Goal: Complete application form

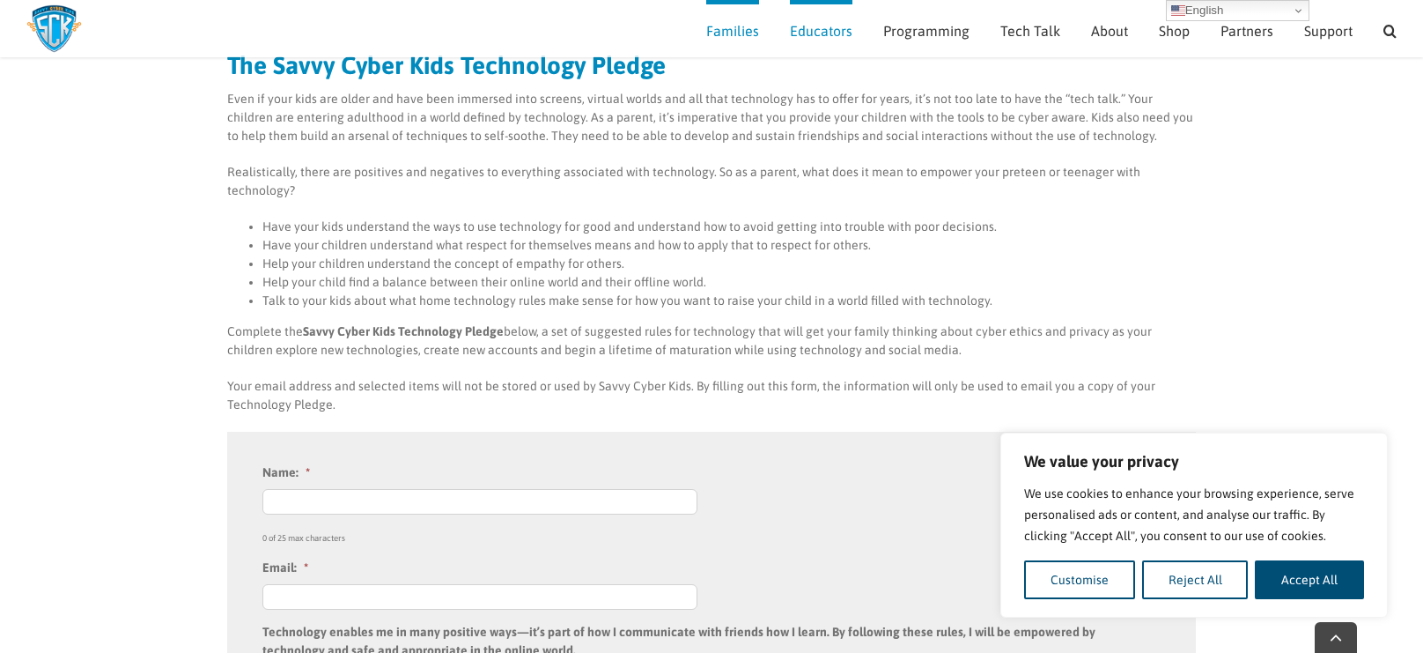
scroll to position [208, 0]
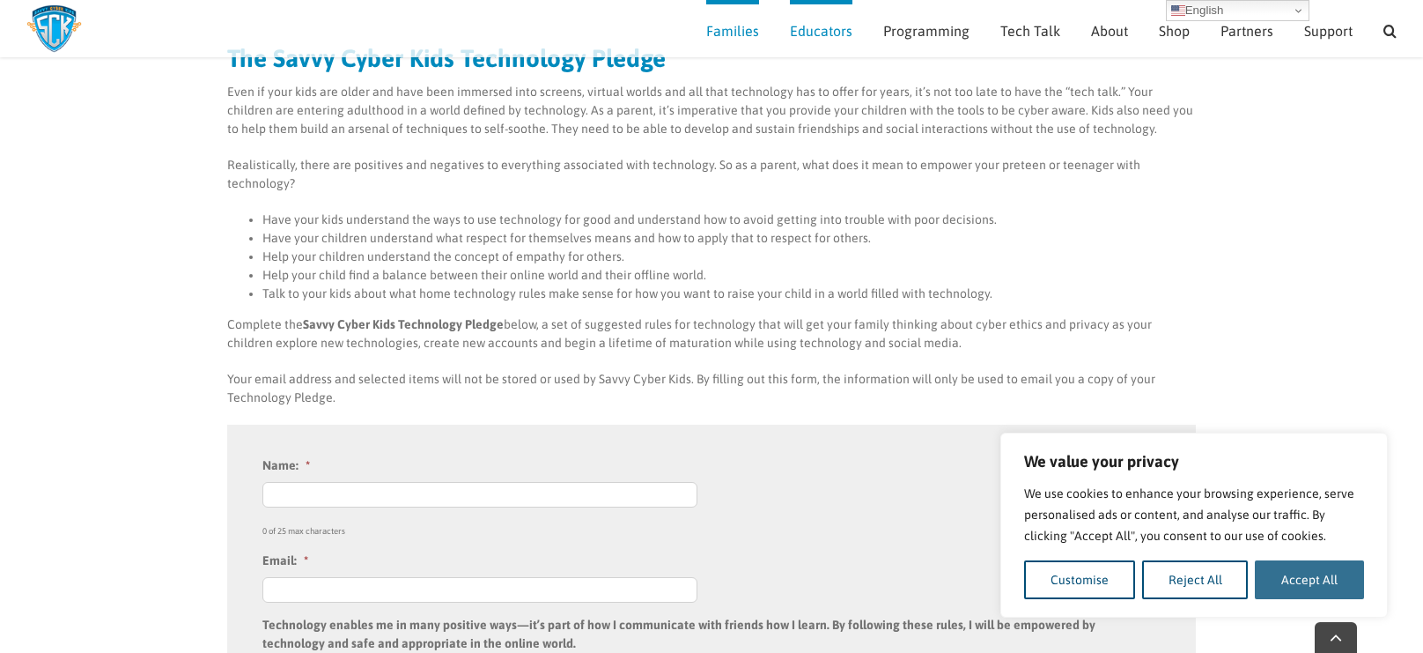
click at [1297, 572] on button "Accept All" at bounding box center [1309, 579] width 109 height 39
checkbox input "true"
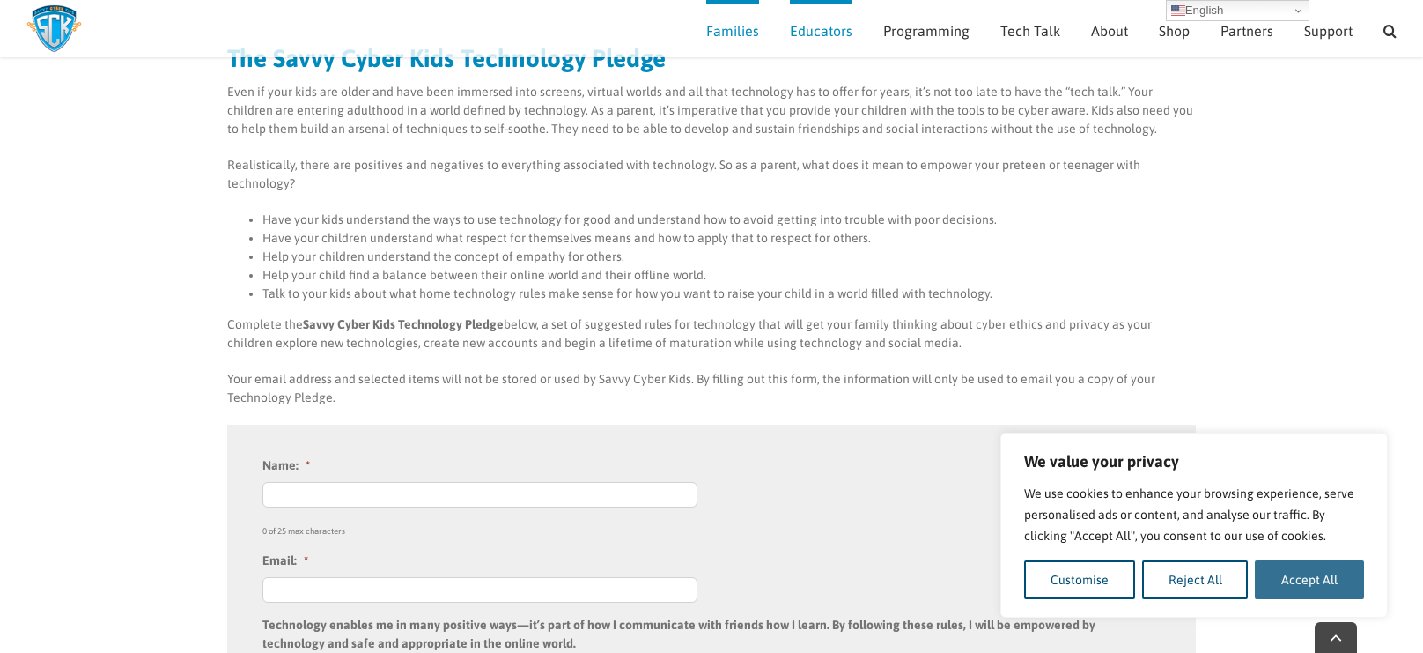
checkbox input "true"
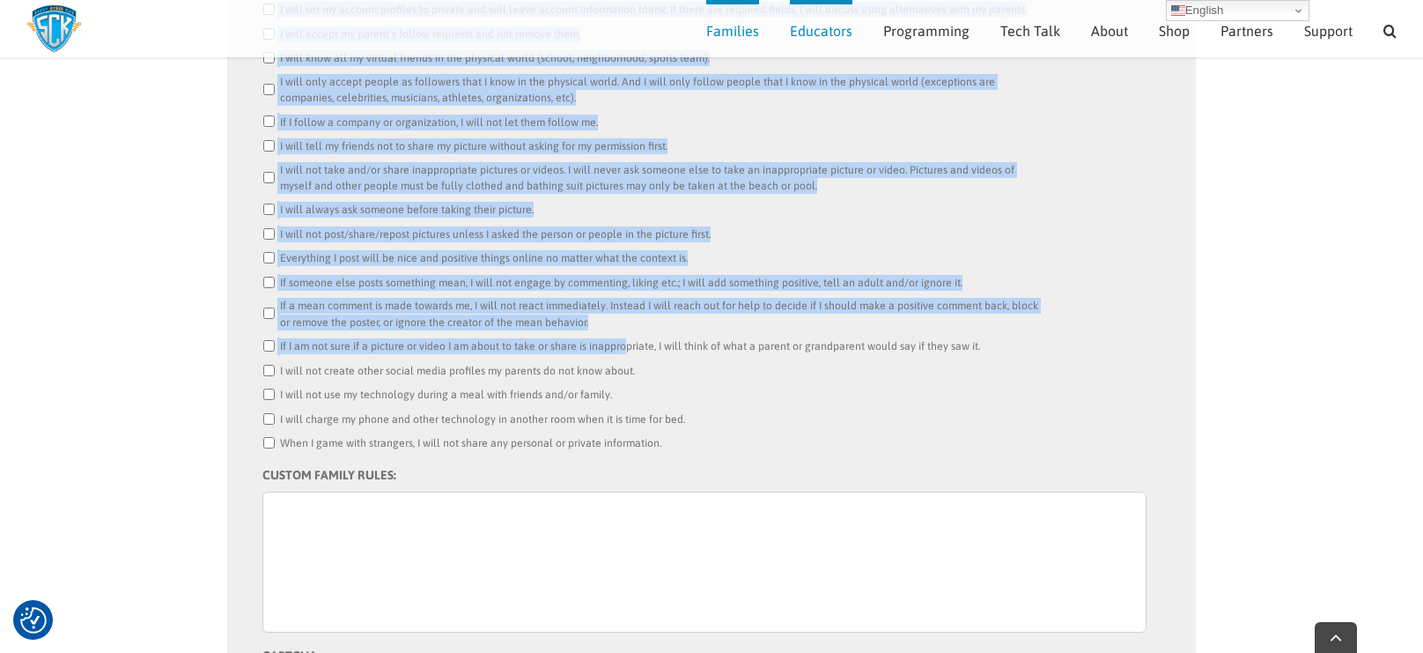
scroll to position [1029, 0]
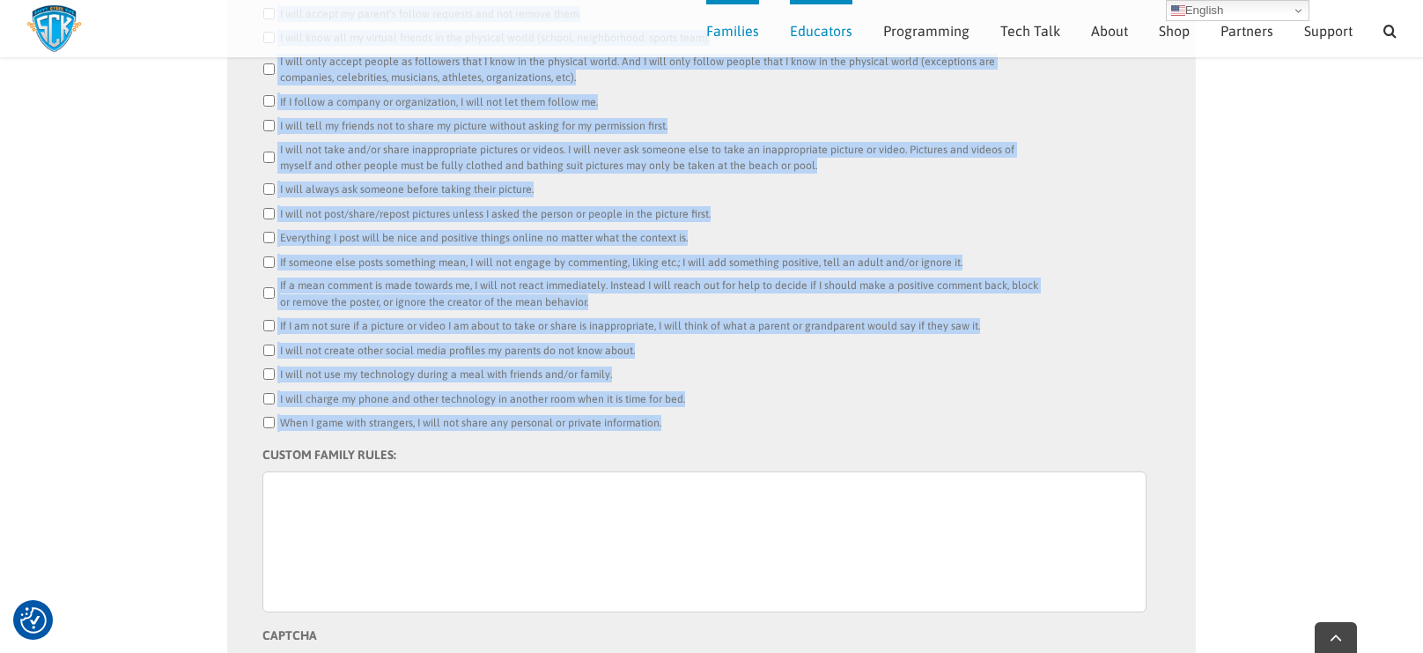
drag, startPoint x: 258, startPoint y: 77, endPoint x: 668, endPoint y: 401, distance: 522.3
click at [668, 401] on div "Name: * 0 of 25 max characters Email: * Technology enables me in many positive …" at bounding box center [711, 225] width 969 height 1244
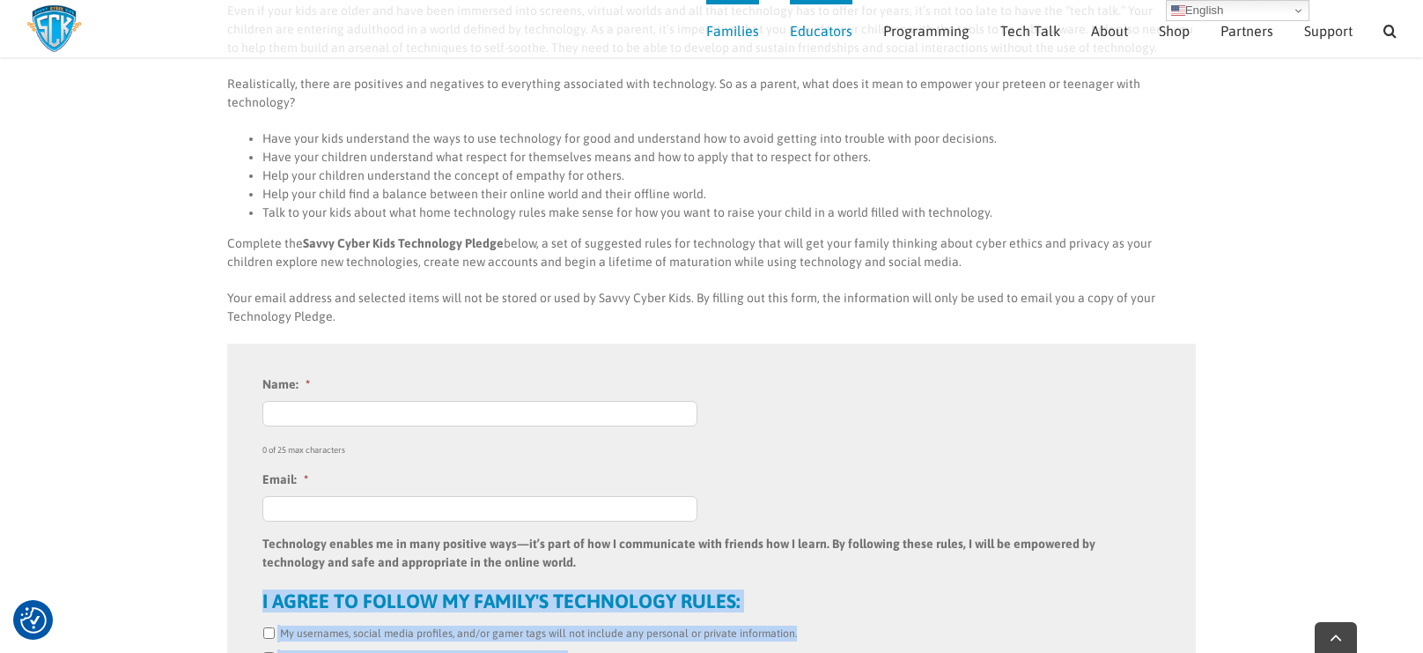
scroll to position [290, 0]
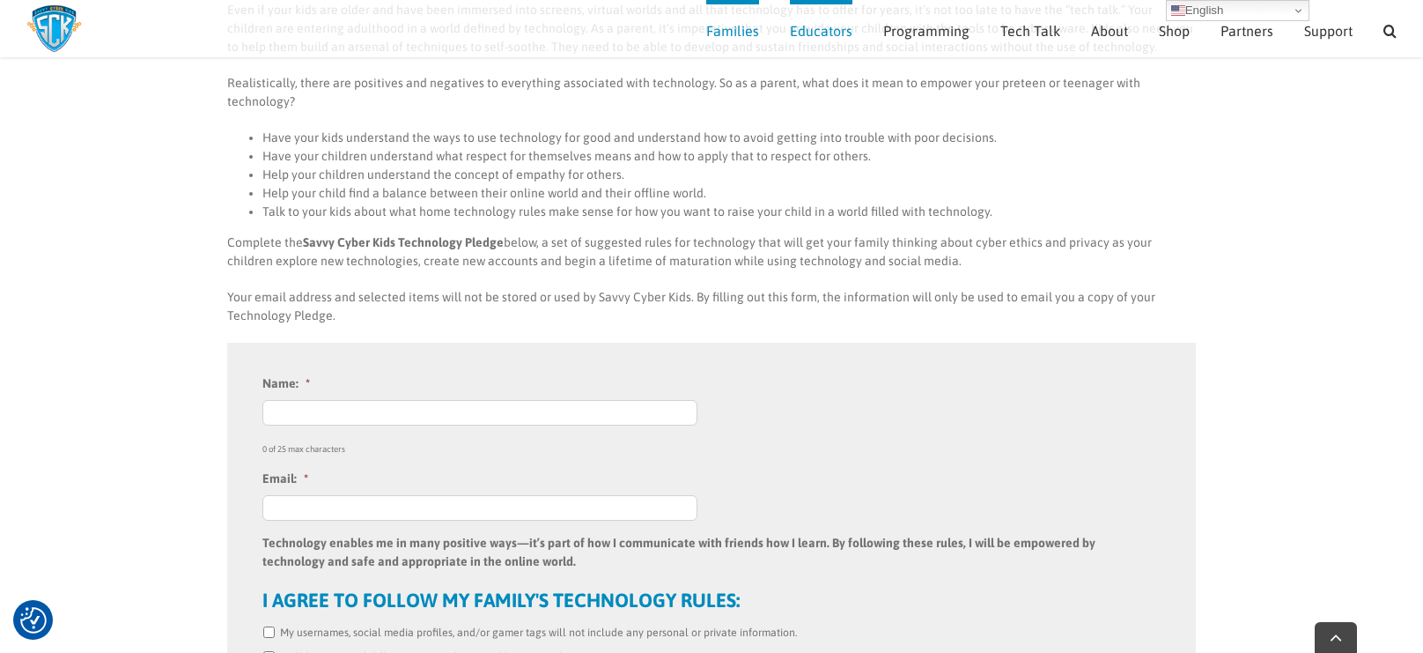
click at [402, 401] on input "Name: *" at bounding box center [479, 413] width 435 height 26
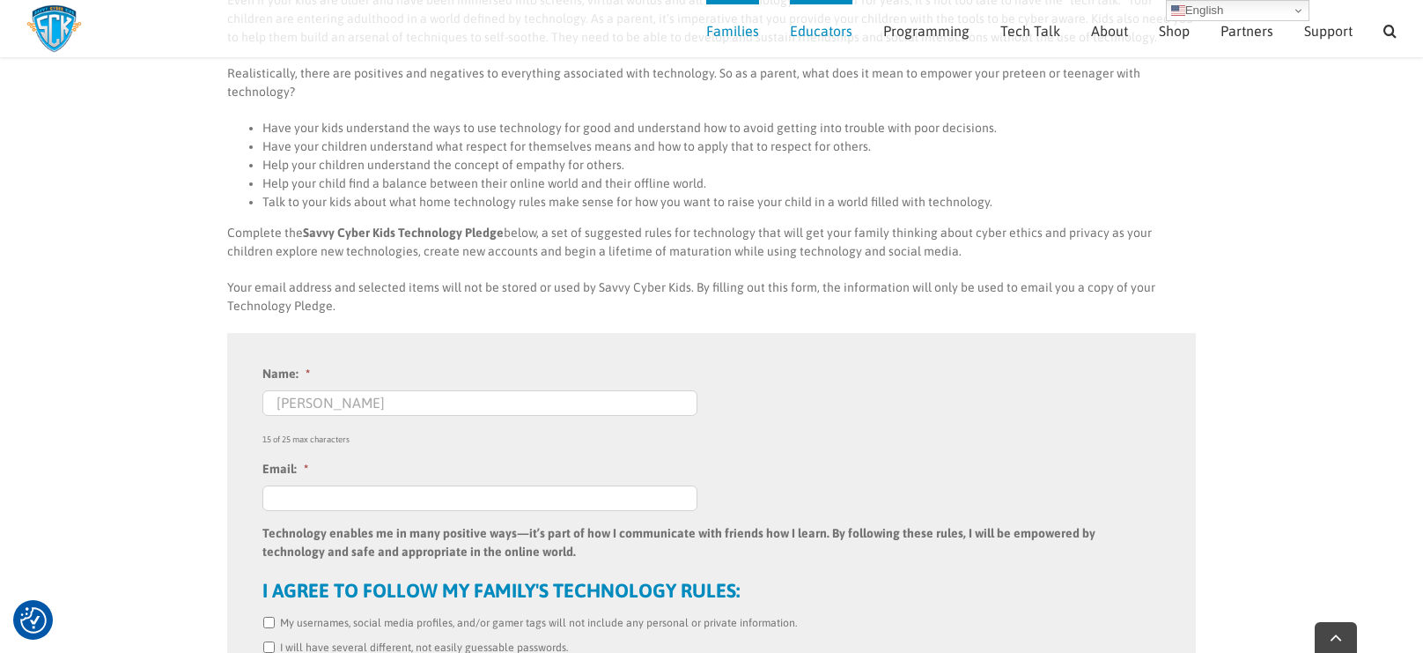
scroll to position [317, 0]
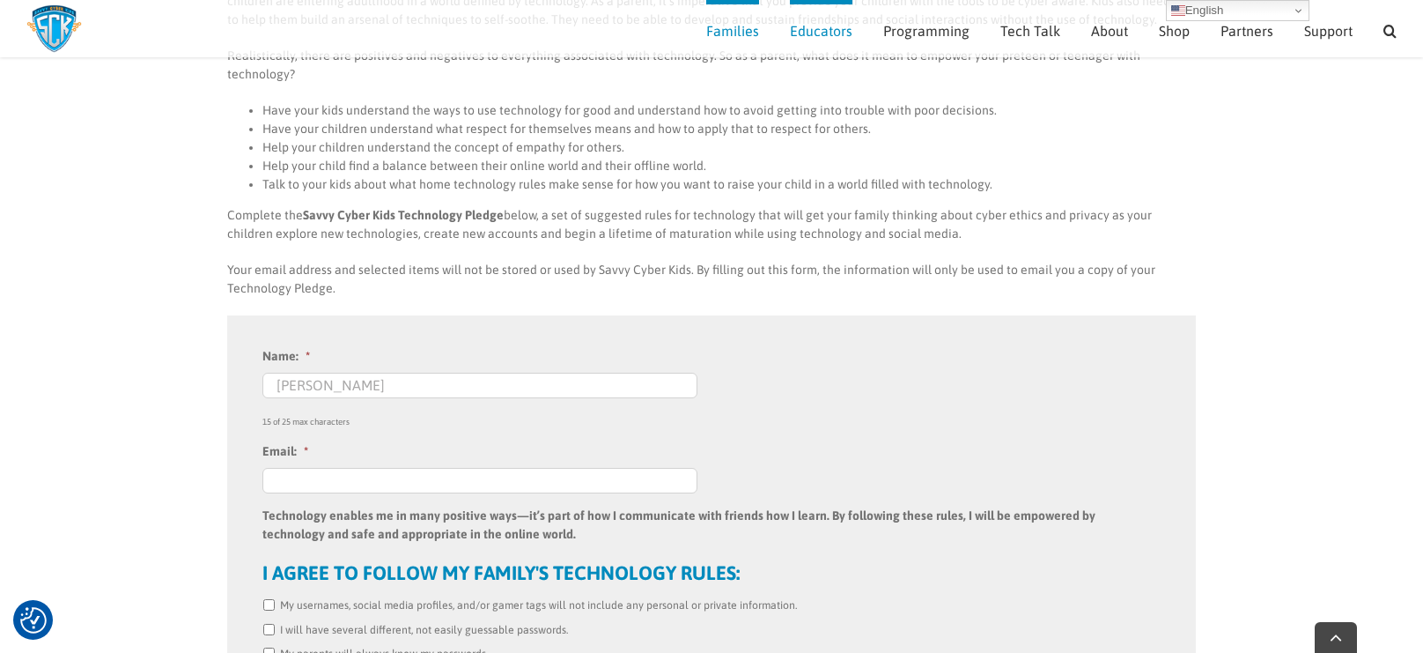
click at [293, 372] on input "[PERSON_NAME]" at bounding box center [479, 385] width 435 height 26
drag, startPoint x: 297, startPoint y: 365, endPoint x: 232, endPoint y: 427, distance: 90.3
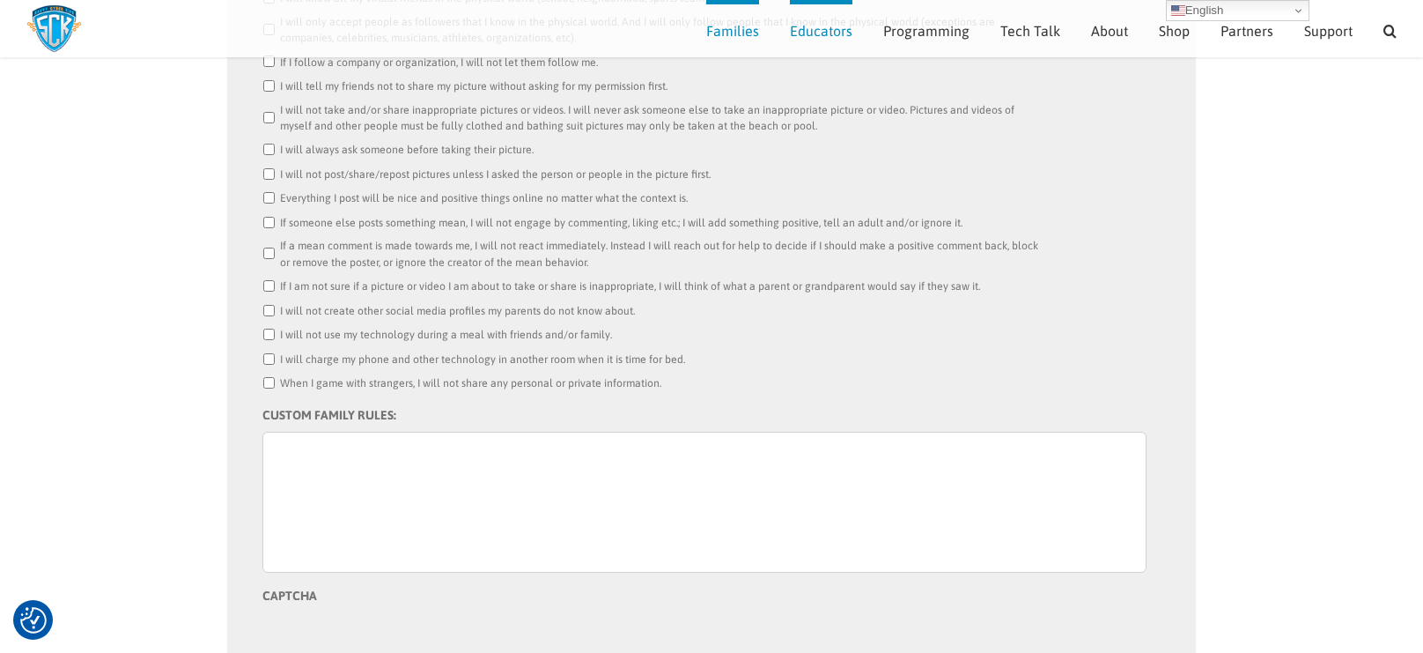
scroll to position [1051, 0]
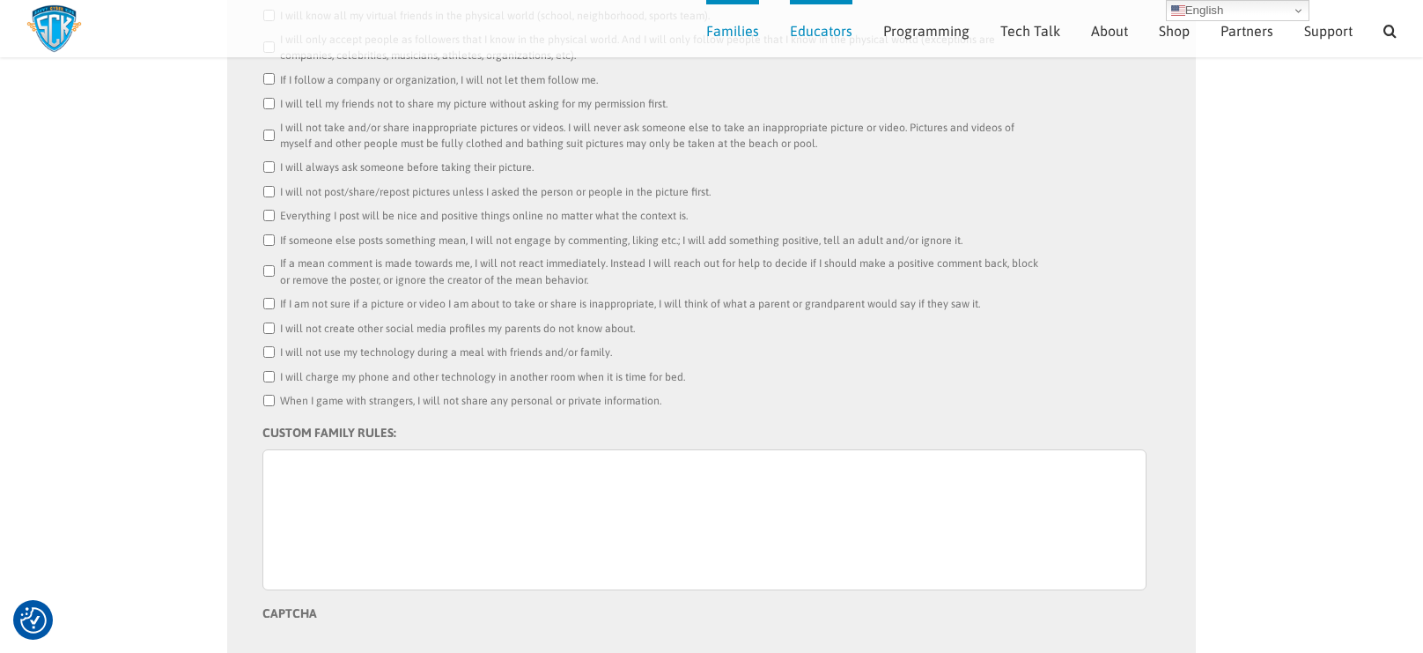
type input "[PERSON_NAME]"
click at [362, 449] on textarea "CUSTOM FAMILY RULES:" at bounding box center [704, 519] width 884 height 141
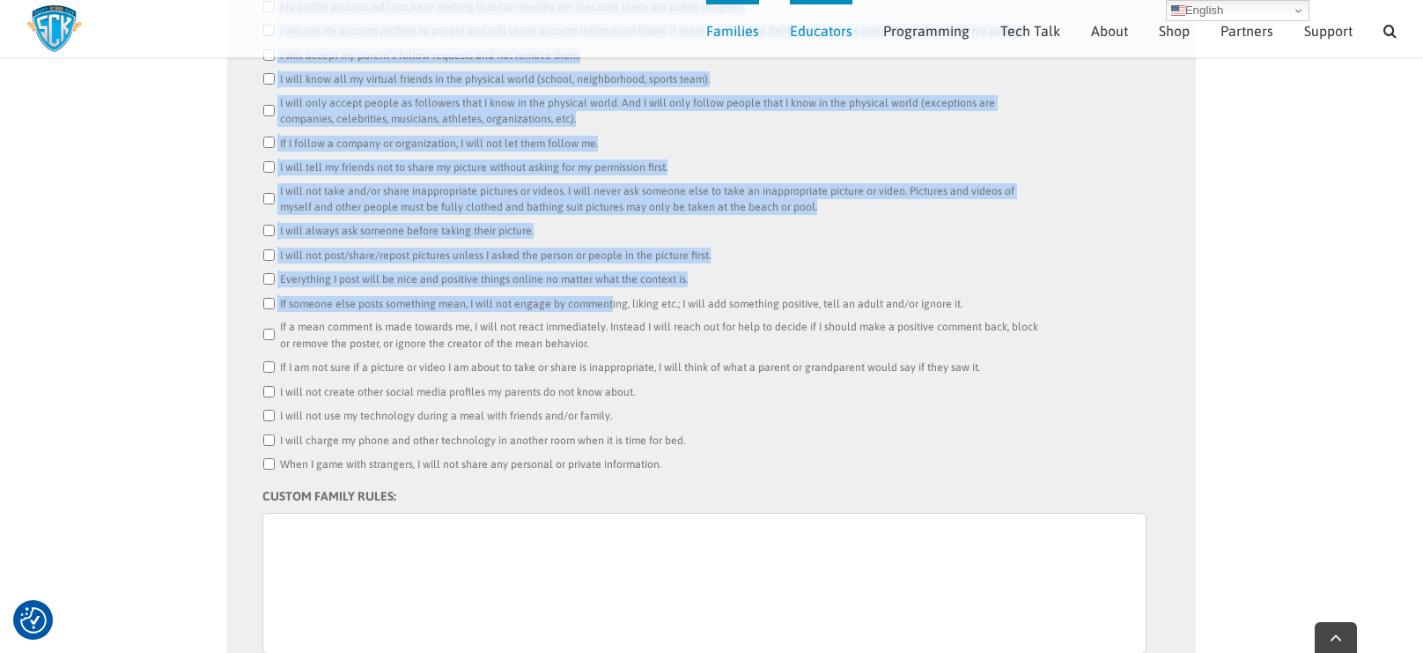
scroll to position [990, 0]
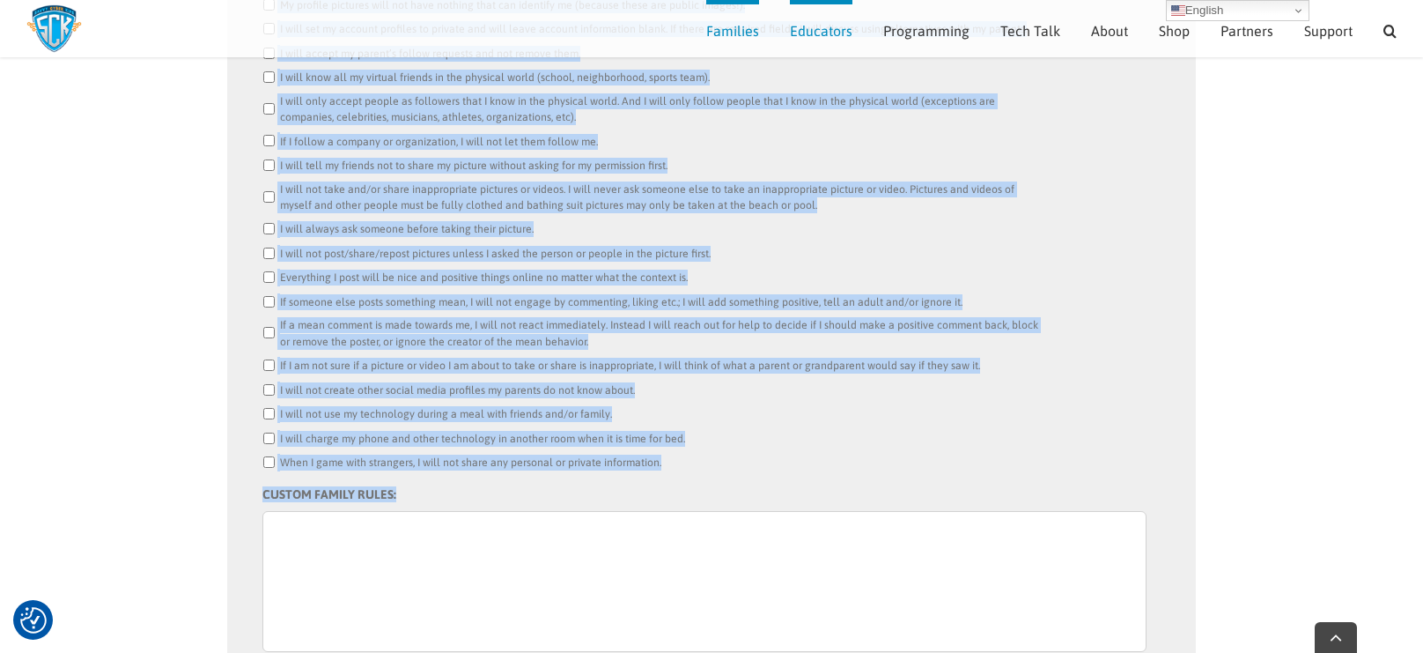
drag, startPoint x: 259, startPoint y: 116, endPoint x: 703, endPoint y: 446, distance: 552.7
click at [703, 446] on div "Name: * [PERSON_NAME] 15 of 25 max characters Email: * Technology enables me in…" at bounding box center [711, 264] width 969 height 1244
copy ul "L IPSUM DO SITAME CO ADIPIS'E SEDDOEIUSM TEMPO: I UTLABO: Et doloremag, aliqua …"
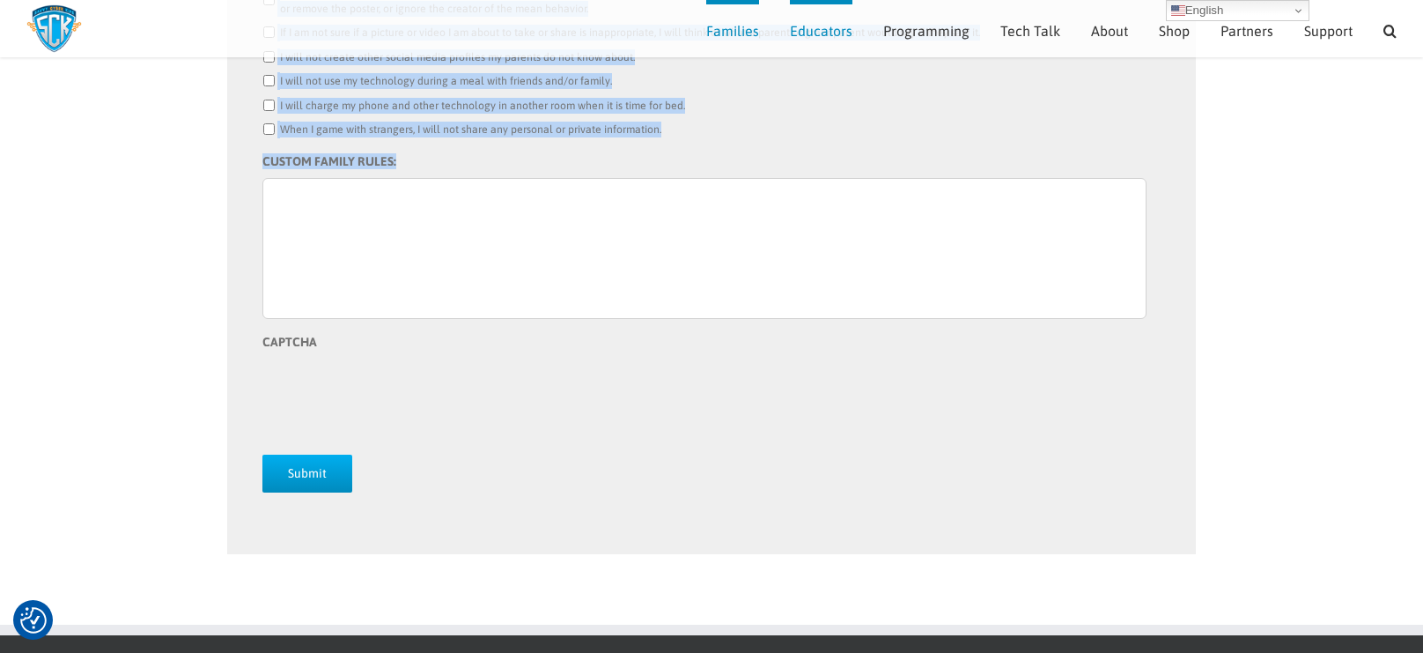
scroll to position [1195, 0]
